Goal: Information Seeking & Learning: Learn about a topic

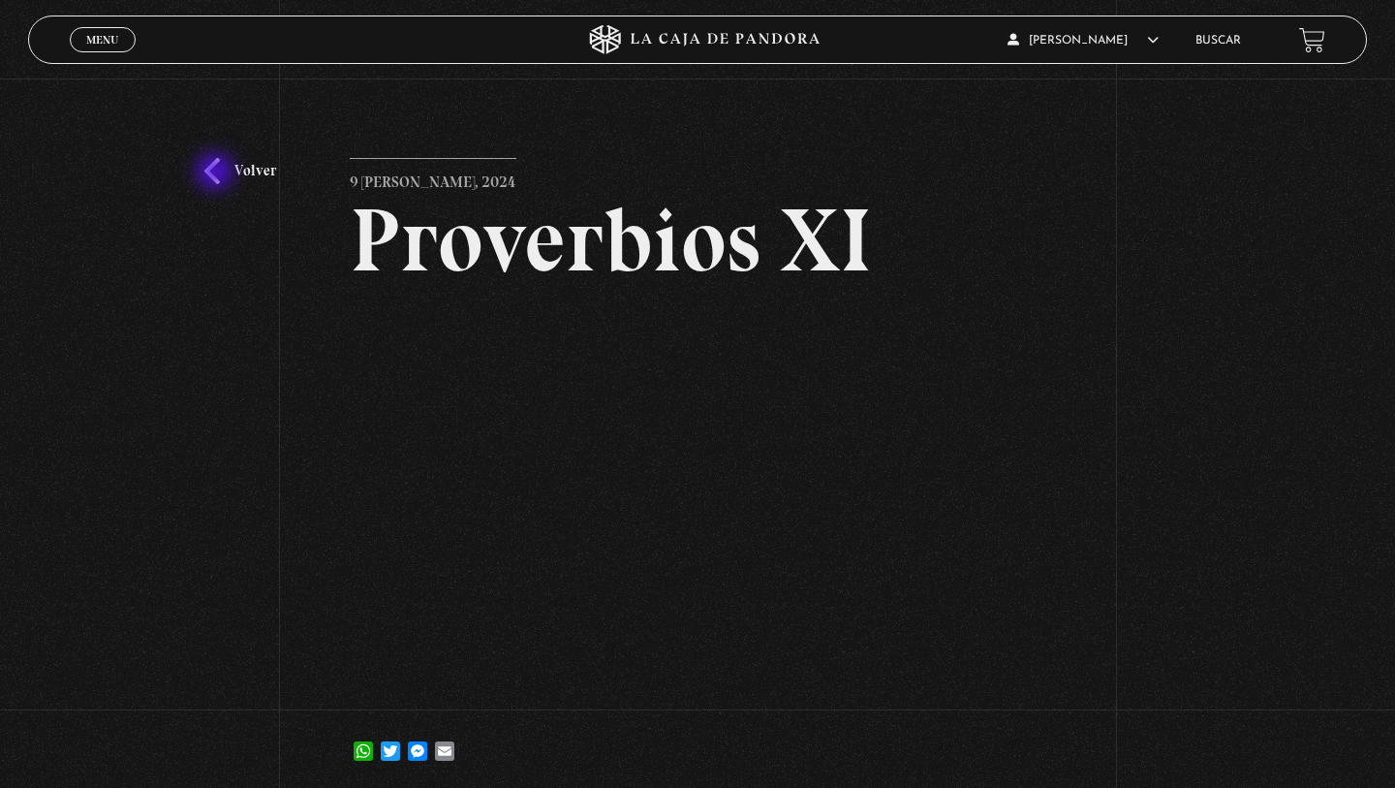
click at [216, 173] on link "Volver" at bounding box center [240, 171] width 72 height 26
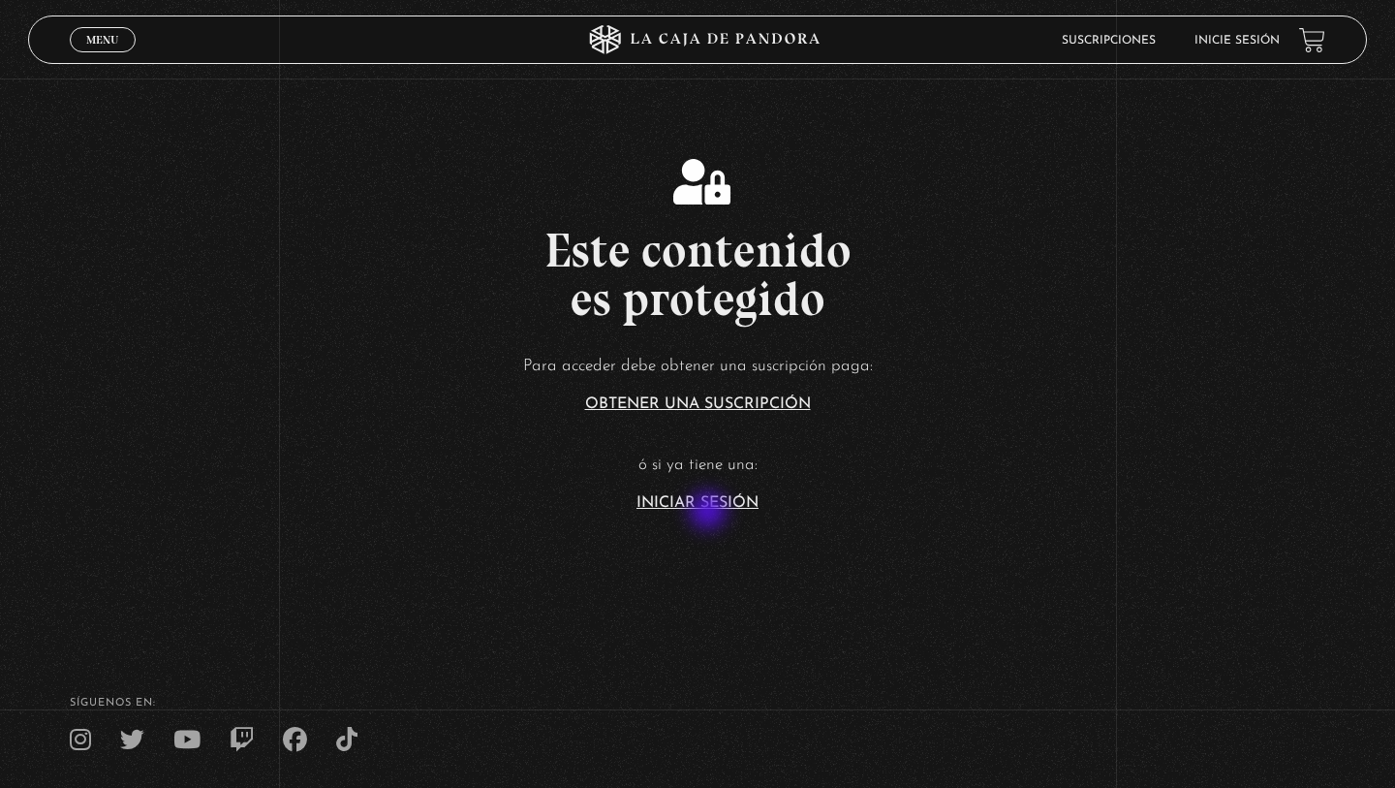
click at [710, 512] on section "Este contenido es protegido Para acceder debe obtener una suscripción paga: Obt…" at bounding box center [697, 315] width 1395 height 630
click at [739, 507] on link "Iniciar Sesión" at bounding box center [698, 503] width 122 height 16
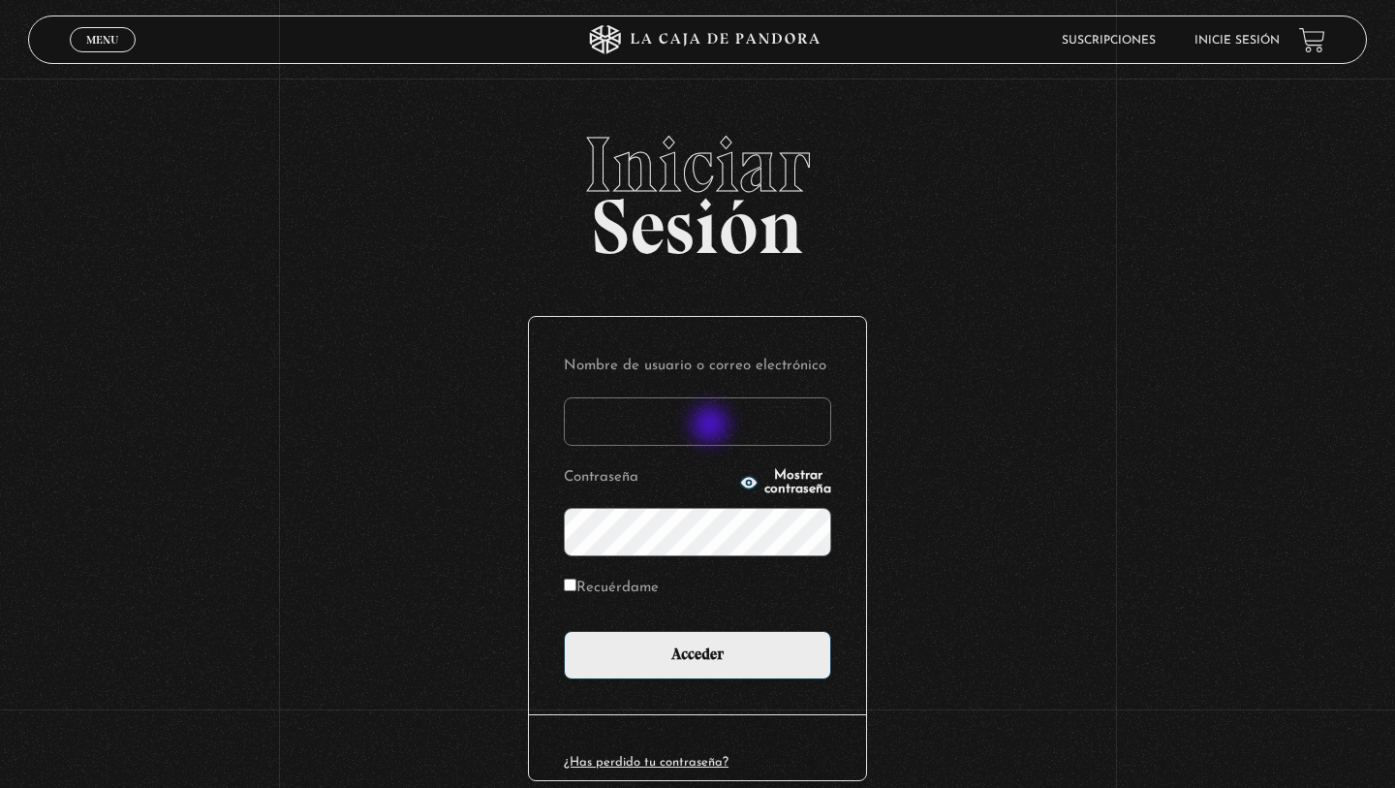
click at [712, 426] on input "Nombre de usuario o correo electrónico" at bounding box center [697, 421] width 267 height 48
type input "blanca HM"
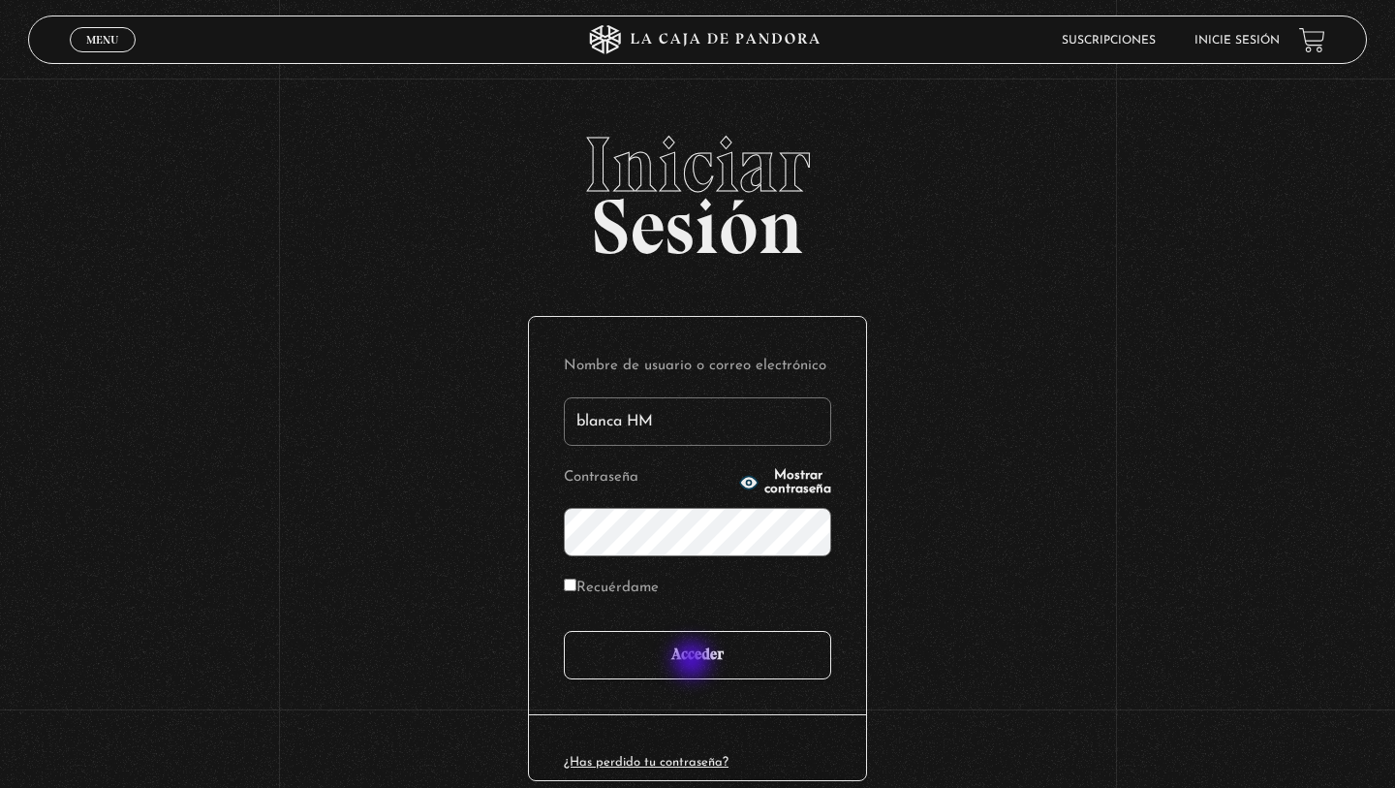
click at [694, 662] on input "Acceder" at bounding box center [697, 655] width 267 height 48
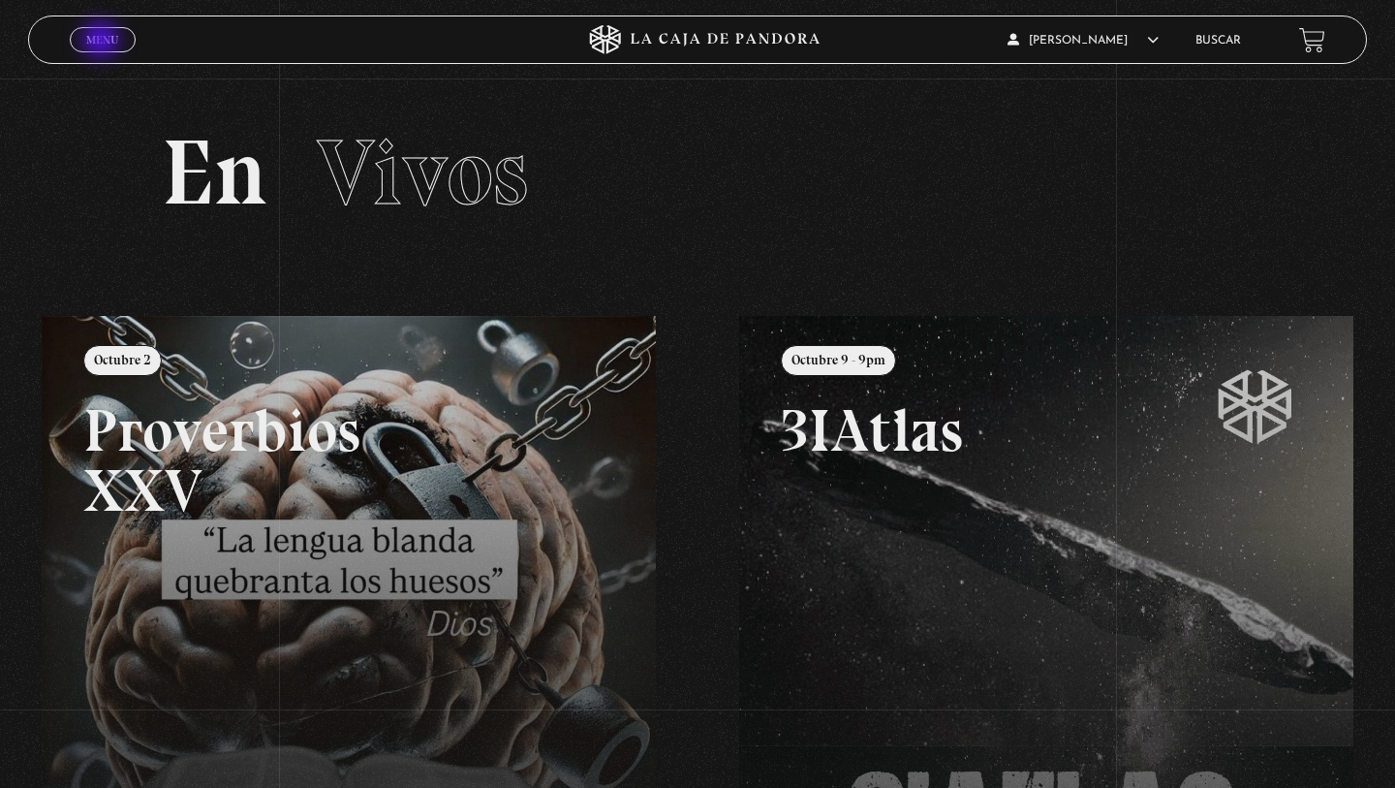
click at [103, 42] on span "Menu" at bounding box center [102, 40] width 32 height 12
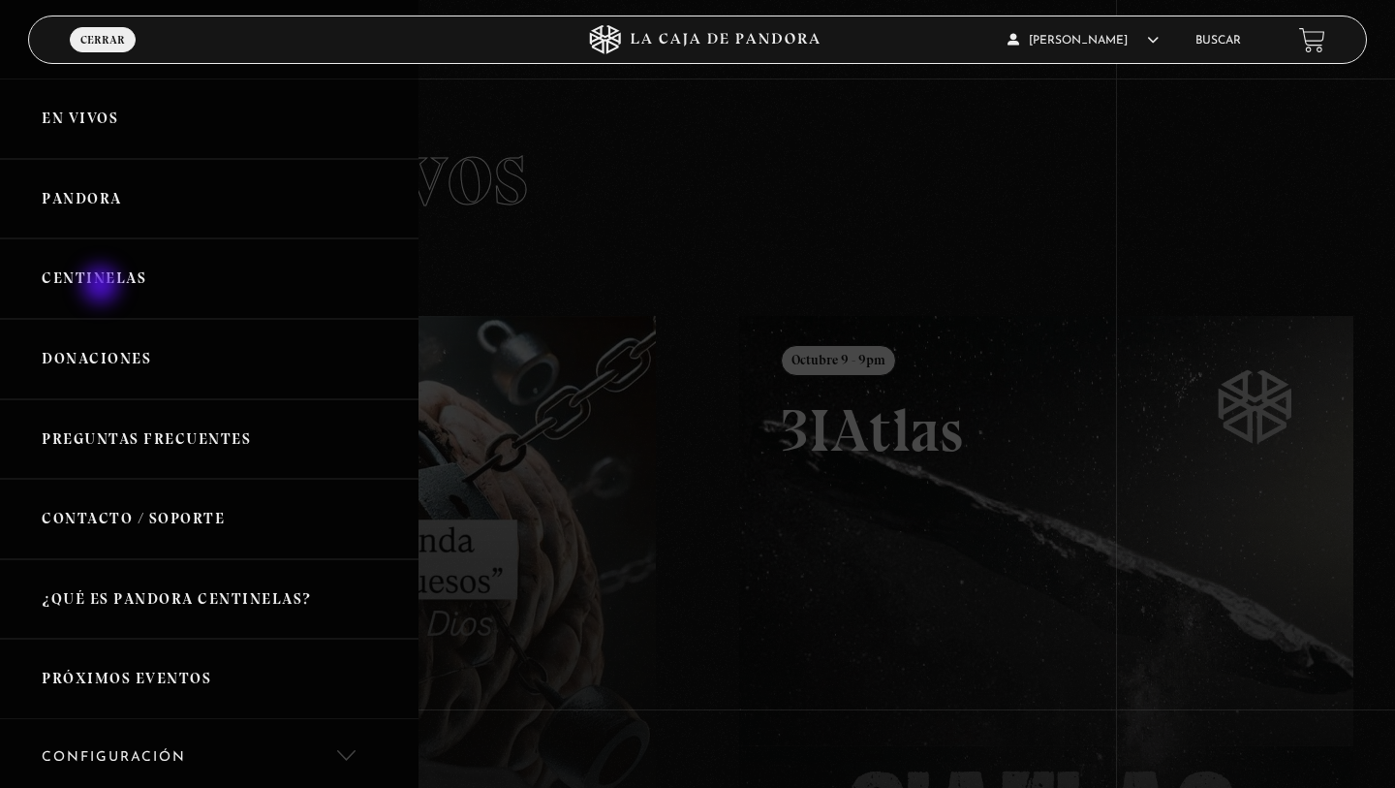
click at [103, 287] on link "Centinelas" at bounding box center [209, 278] width 419 height 80
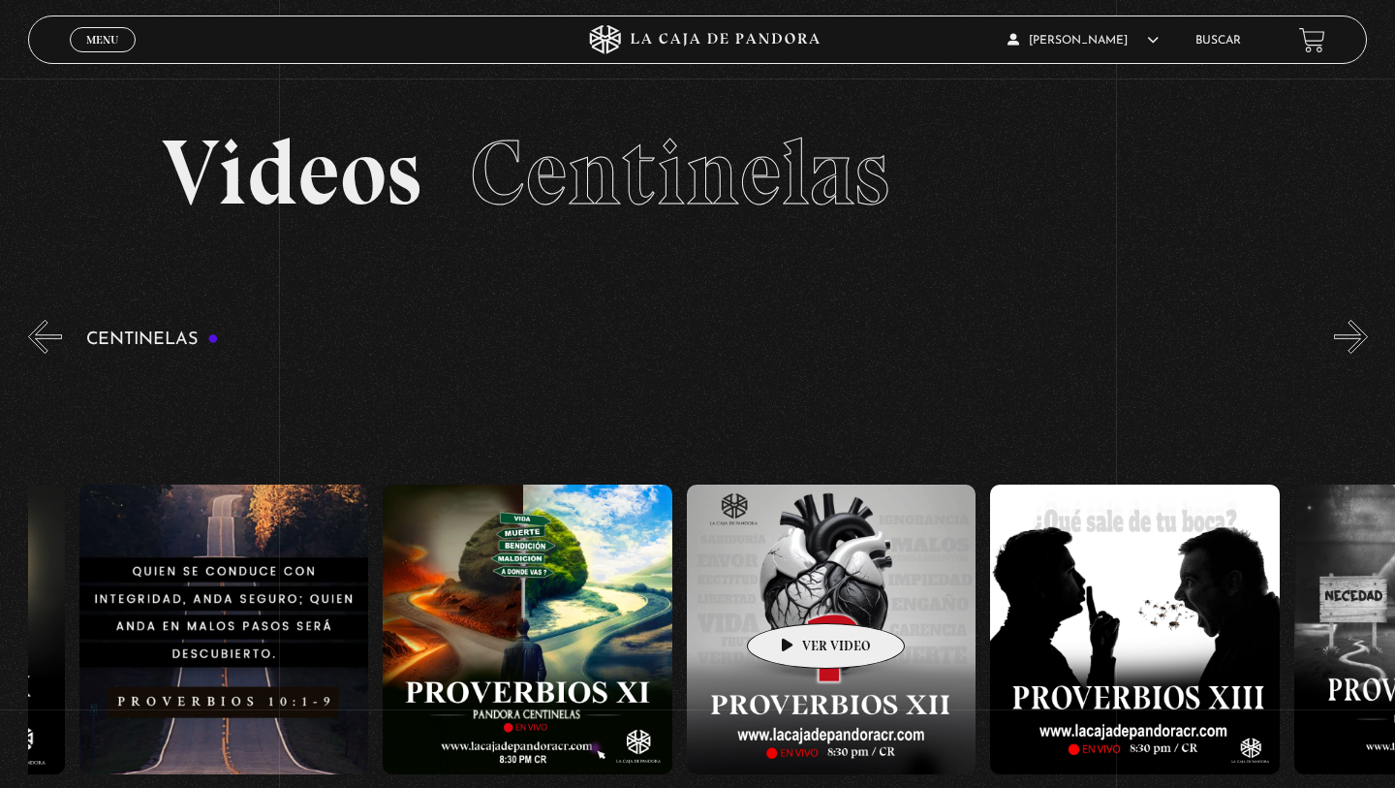
scroll to position [0, 3479]
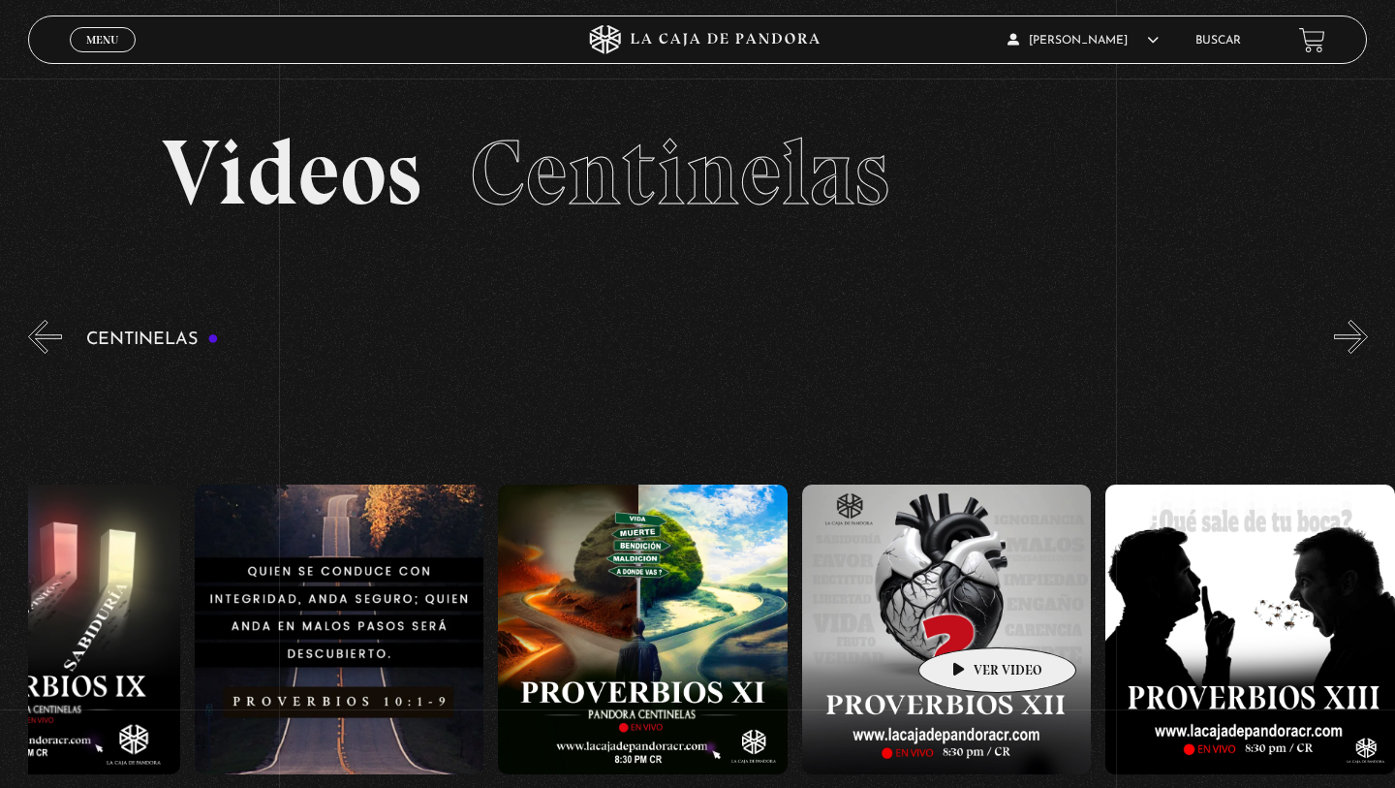
click at [967, 618] on figure at bounding box center [947, 629] width 290 height 290
drag, startPoint x: 931, startPoint y: 599, endPoint x: 959, endPoint y: 608, distance: 29.7
click at [959, 608] on figure at bounding box center [947, 629] width 290 height 290
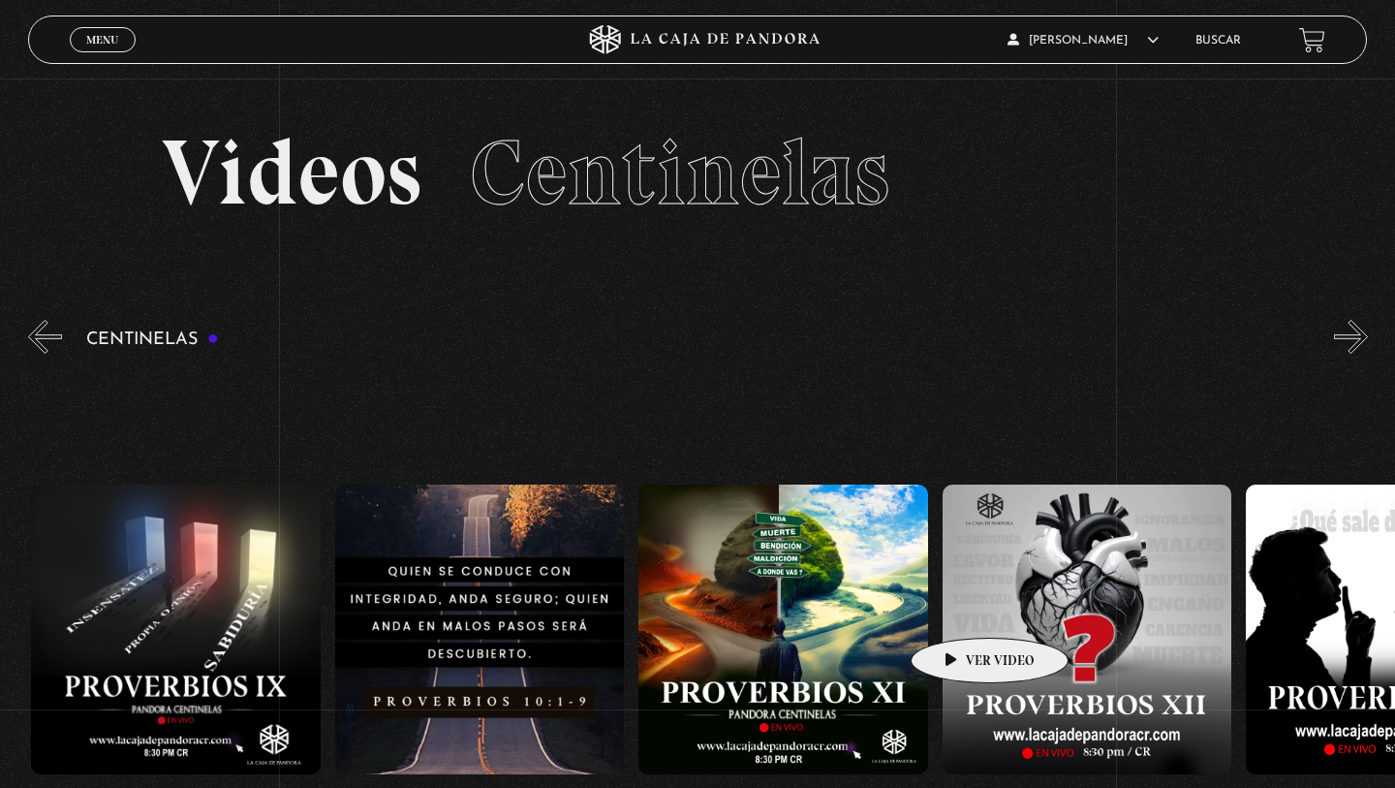
click at [959, 608] on figure at bounding box center [1088, 629] width 290 height 290
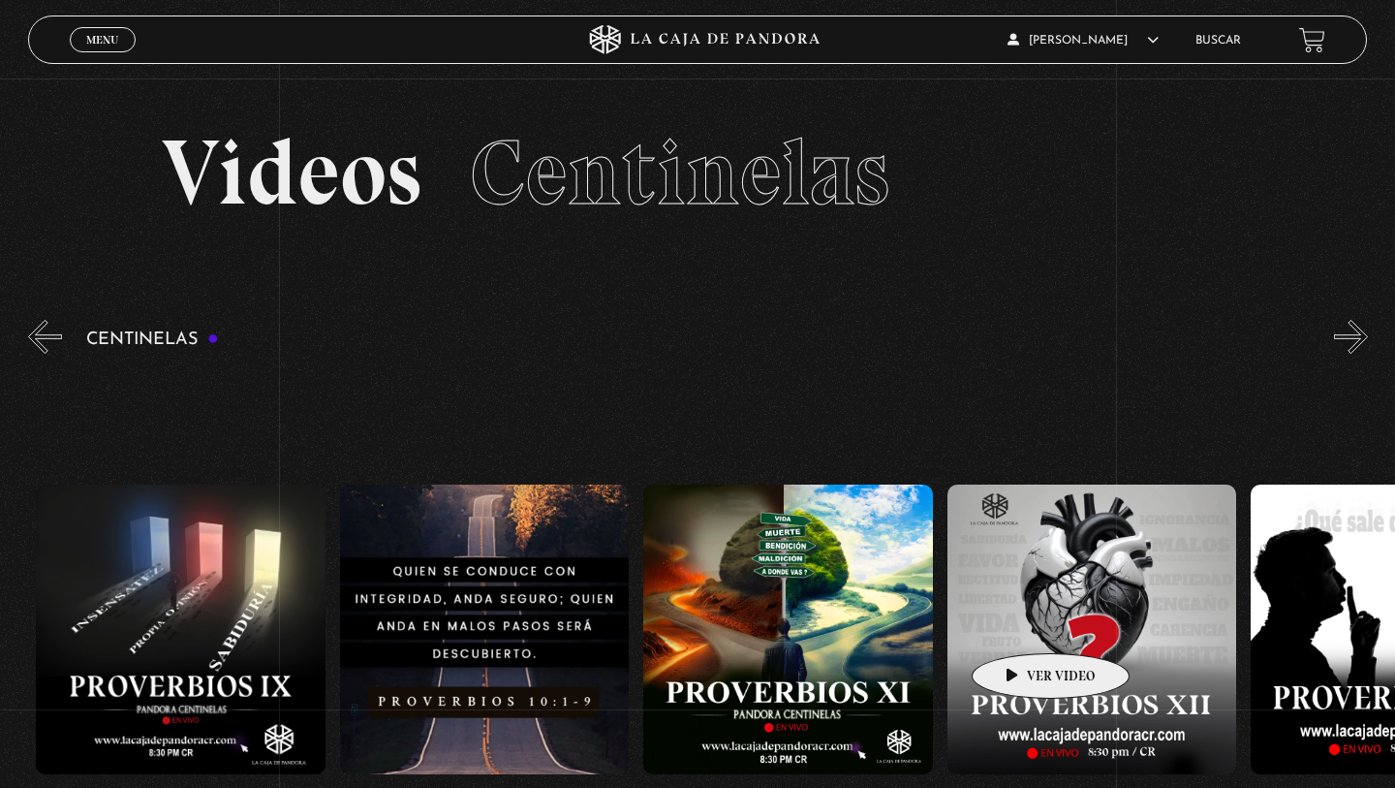
click at [1023, 619] on figure at bounding box center [1093, 629] width 290 height 290
